Goal: Information Seeking & Learning: Learn about a topic

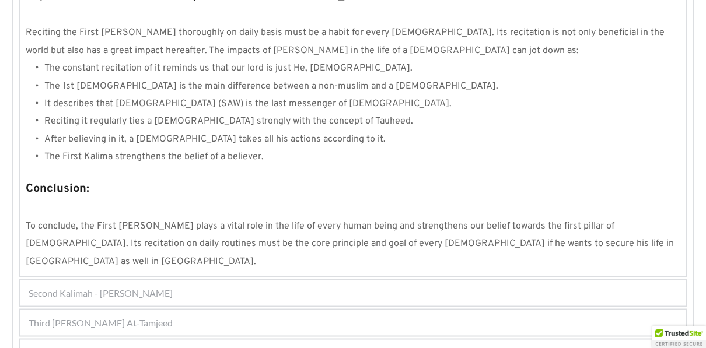
scroll to position [1151, 0]
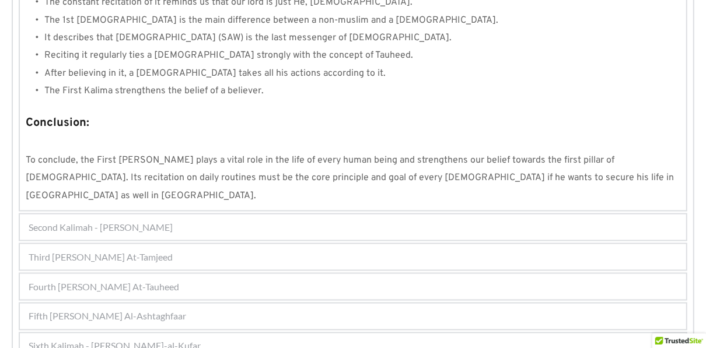
click at [206, 334] on div "Sixth Kalimah - Kalimah Radd-al-Kufar" at bounding box center [353, 347] width 666 height 26
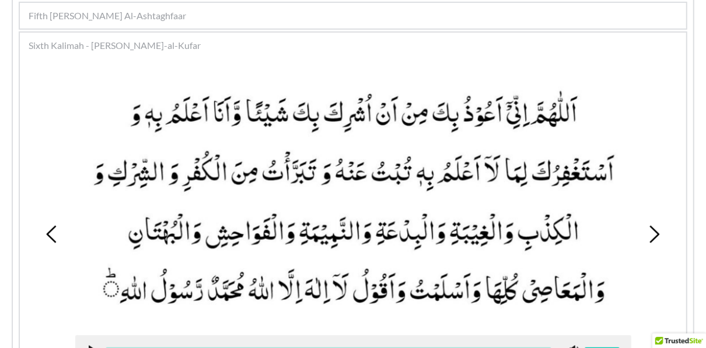
scroll to position [392, 0]
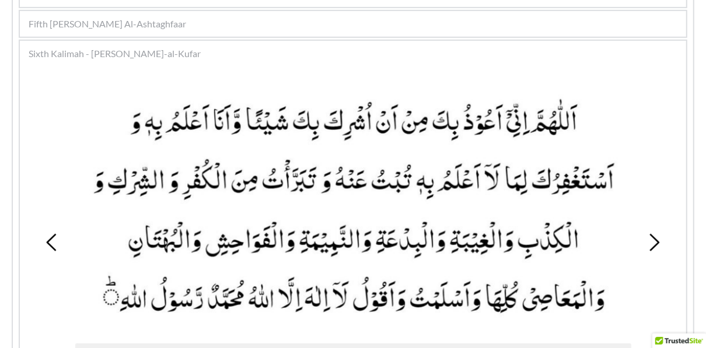
click at [498, 146] on picture at bounding box center [353, 209] width 556 height 246
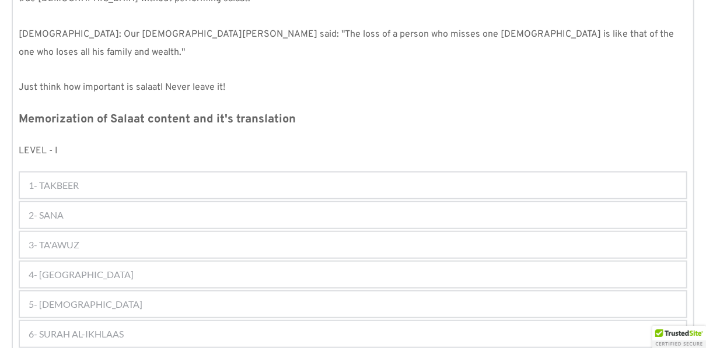
scroll to position [700, 0]
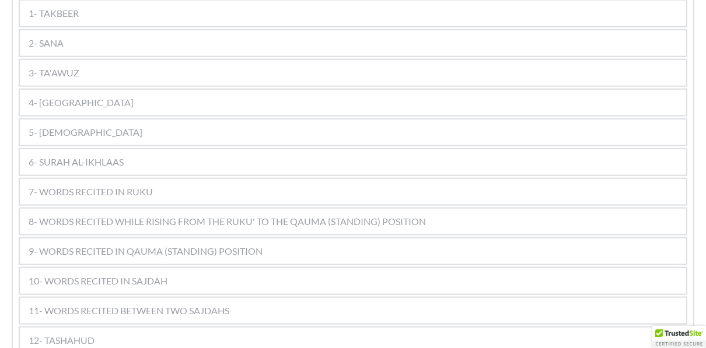
click at [111, 125] on span "5- [DEMOGRAPHIC_DATA]" at bounding box center [86, 132] width 114 height 14
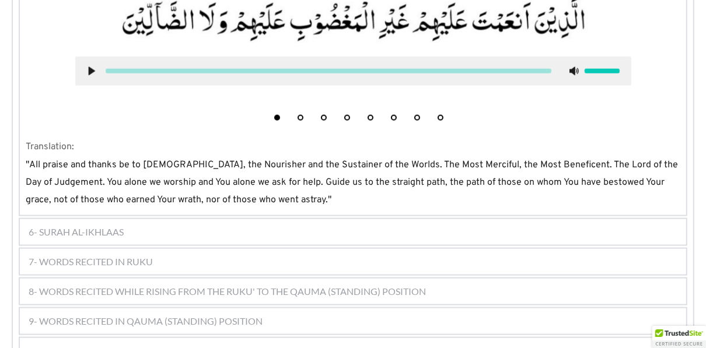
scroll to position [995, 0]
click at [90, 225] on span "6- SURAH AL-IKHLAAS" at bounding box center [76, 232] width 95 height 14
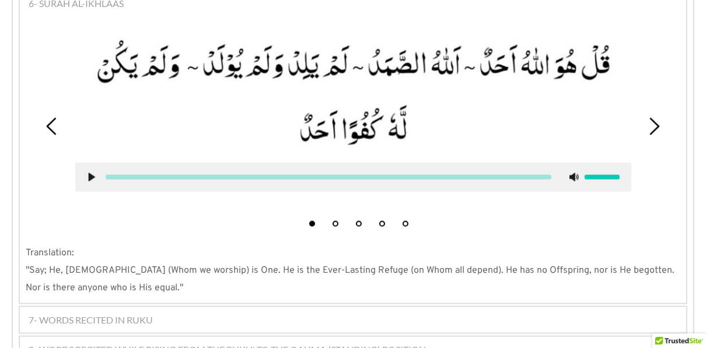
scroll to position [830, 0]
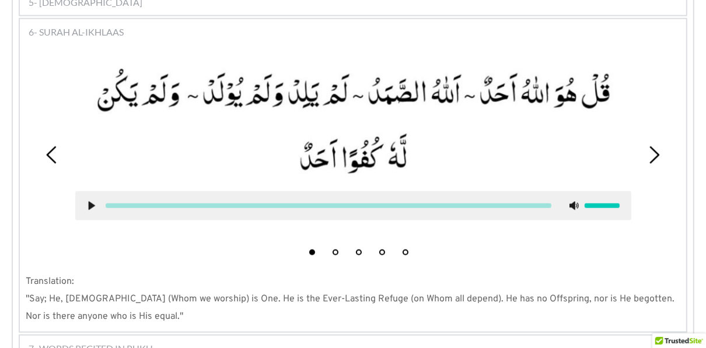
click at [62, 126] on div "1 2 3 4 5" at bounding box center [353, 155] width 654 height 211
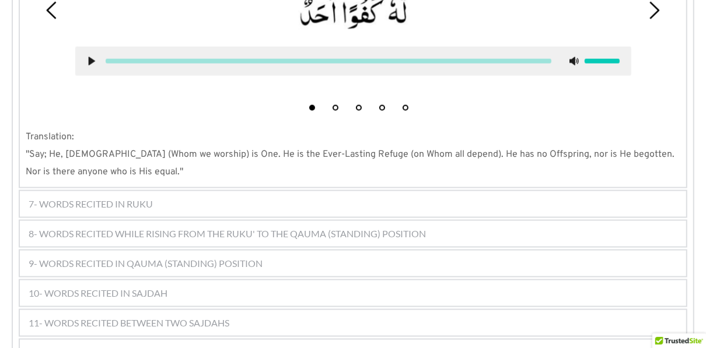
scroll to position [1001, 0]
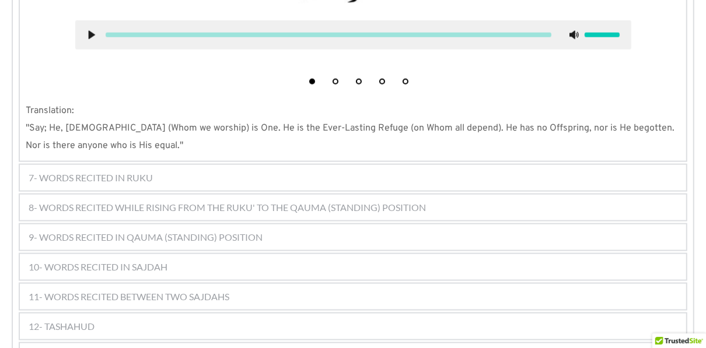
click at [151, 171] on span "7- WORDS RECITED IN RUKU" at bounding box center [91, 178] width 124 height 14
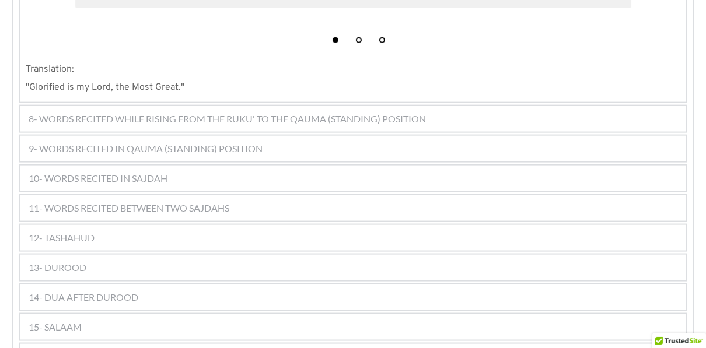
scroll to position [1015, 0]
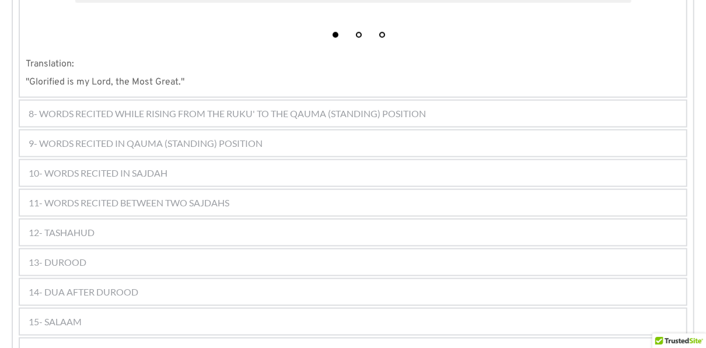
click at [296, 107] on span "8- WORDS RECITED WHILE RISING FROM THE RUKU' TO THE QAUMA (STANDING) POSITION" at bounding box center [227, 114] width 397 height 14
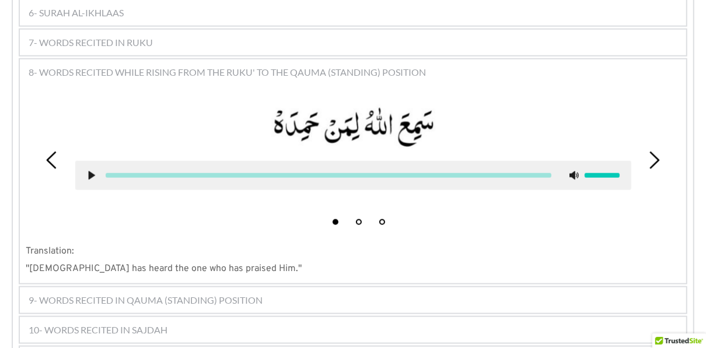
scroll to position [850, 0]
click at [209, 293] on span "9- WORDS RECITED IN QAUMA (STANDING) POSITION" at bounding box center [146, 300] width 234 height 14
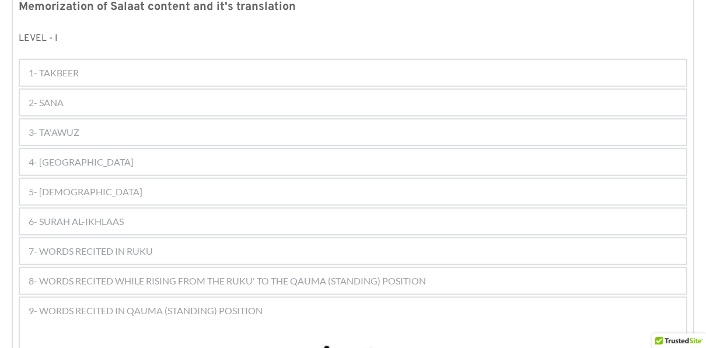
scroll to position [764, 0]
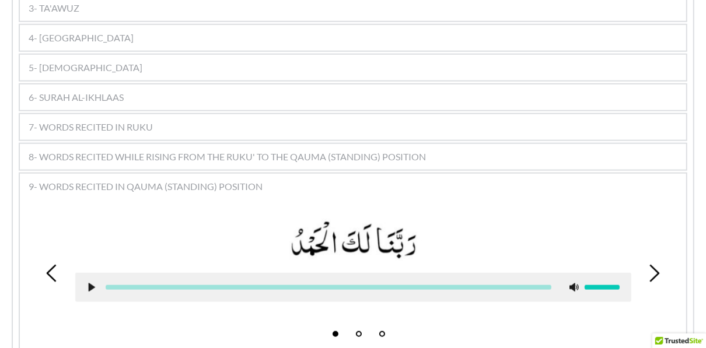
click at [194, 150] on span "8- WORDS RECITED WHILE RISING FROM THE RUKU' TO THE QAUMA (STANDING) POSITION" at bounding box center [227, 157] width 397 height 14
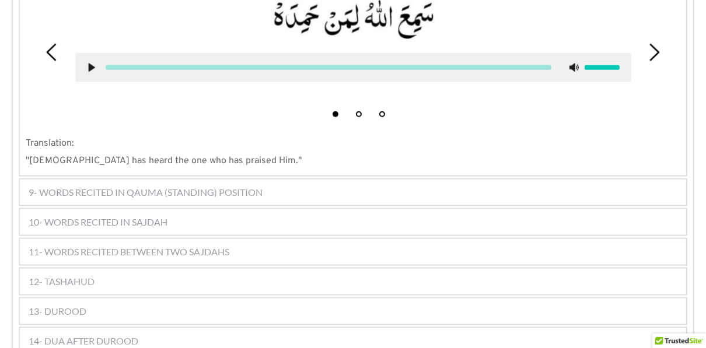
scroll to position [966, 0]
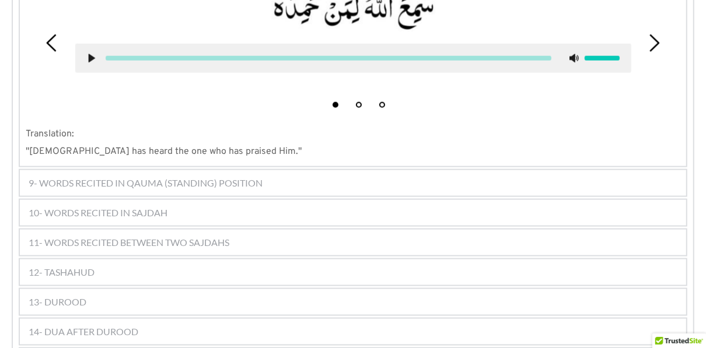
click at [189, 176] on span "9- WORDS RECITED IN QAUMA (STANDING) POSITION" at bounding box center [146, 183] width 234 height 14
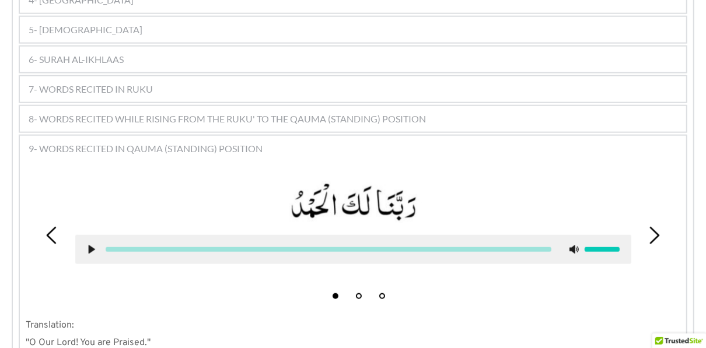
scroll to position [802, 0]
click at [142, 82] on span "7- WORDS RECITED IN RUKU" at bounding box center [91, 89] width 124 height 14
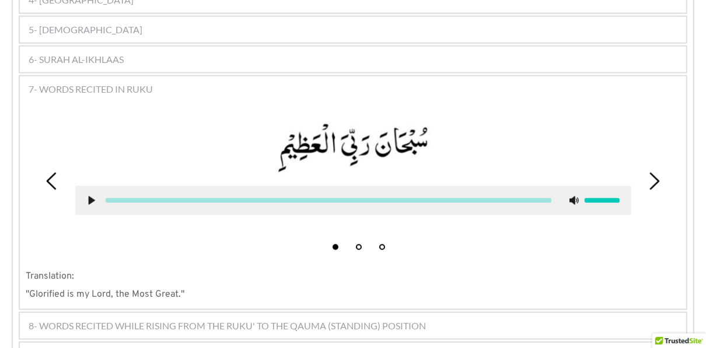
click at [287, 47] on div "6- SURAH AL-IKHLAAS" at bounding box center [353, 60] width 666 height 26
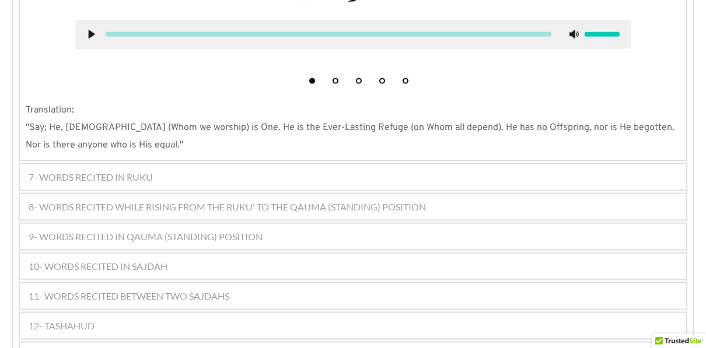
scroll to position [1004, 0]
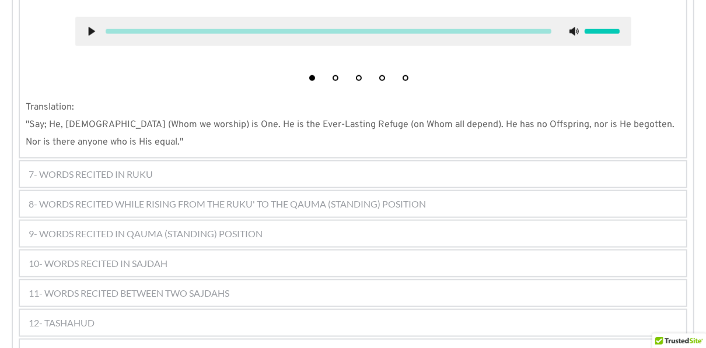
click at [157, 162] on div "7- WORDS RECITED IN RUKU" at bounding box center [353, 175] width 666 height 26
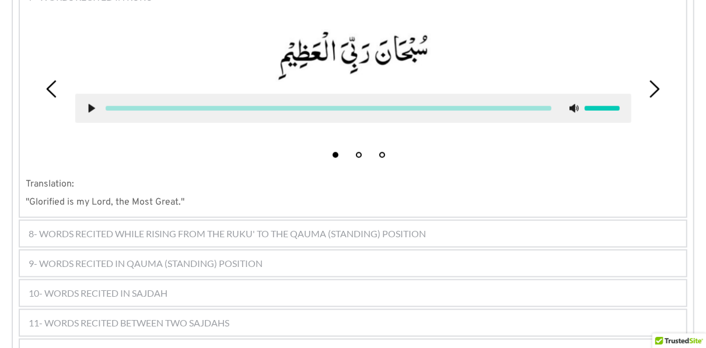
scroll to position [859, 0]
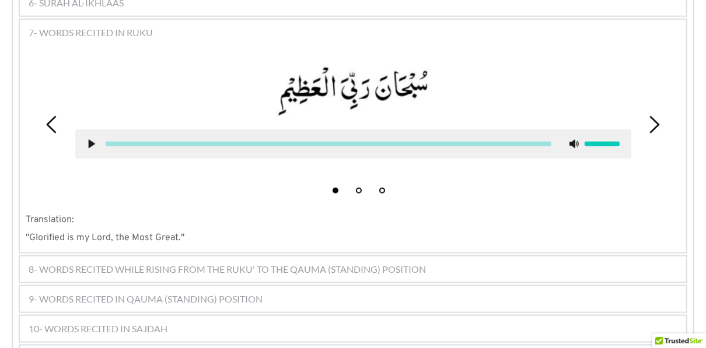
click at [199, 262] on span "8- WORDS RECITED WHILE RISING FROM THE RUKU' TO THE QAUMA (STANDING) POSITION" at bounding box center [227, 269] width 397 height 14
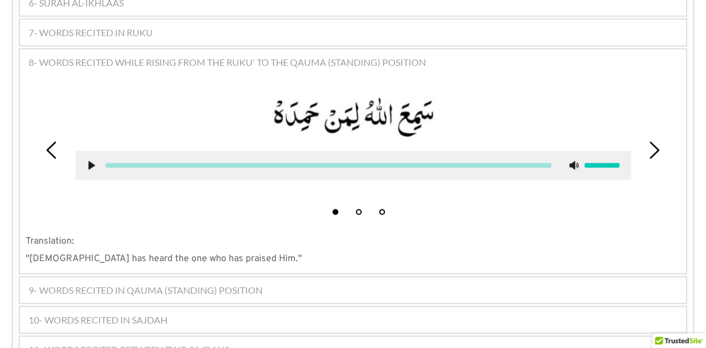
click at [194, 283] on span "9- WORDS RECITED IN QAUMA (STANDING) POSITION" at bounding box center [146, 290] width 234 height 14
